Goal: Find specific page/section: Find specific page/section

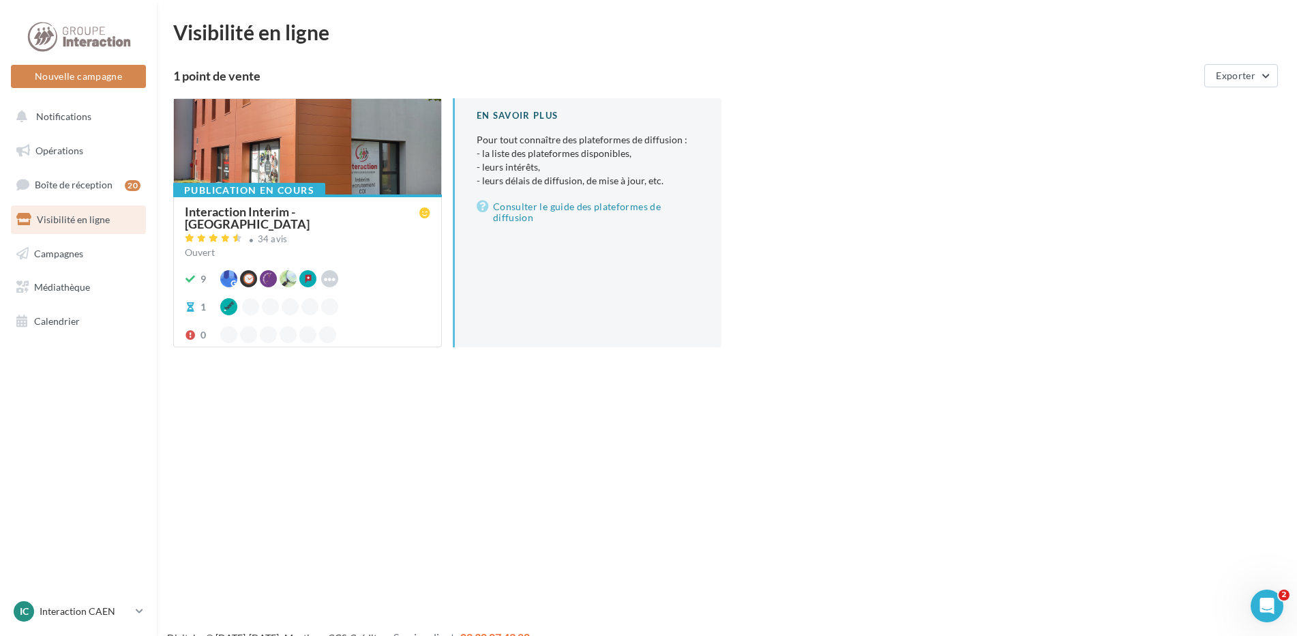
click at [373, 8] on html "Nouvelle campagne Nouvelle campagne Notifications Opérations Boîte de réception…" at bounding box center [648, 318] width 1297 height 636
